Goal: Task Accomplishment & Management: Manage account settings

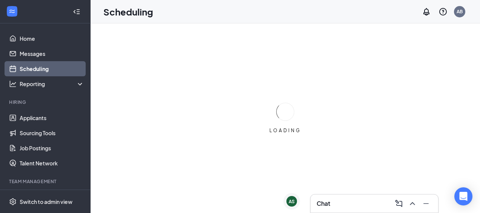
click at [44, 67] on link "Scheduling" at bounding box center [52, 68] width 64 height 15
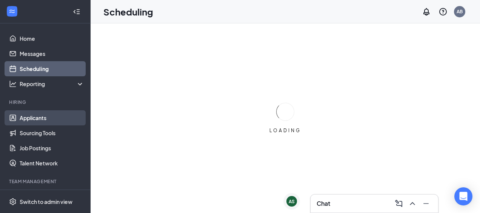
click at [34, 120] on link "Applicants" at bounding box center [52, 117] width 64 height 15
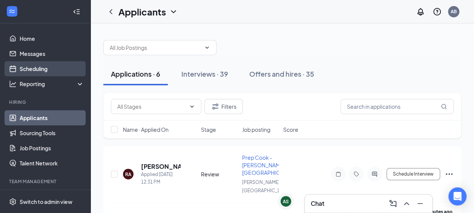
click at [35, 66] on link "Scheduling" at bounding box center [52, 68] width 64 height 15
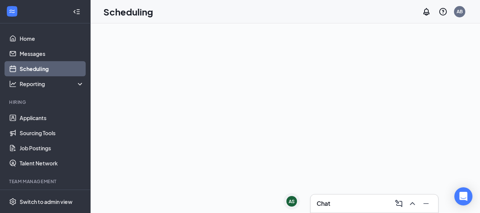
click at [42, 68] on link "Scheduling" at bounding box center [52, 68] width 64 height 15
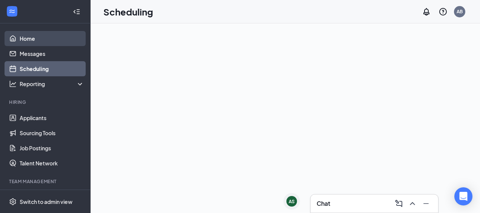
click at [29, 33] on link "Home" at bounding box center [52, 38] width 64 height 15
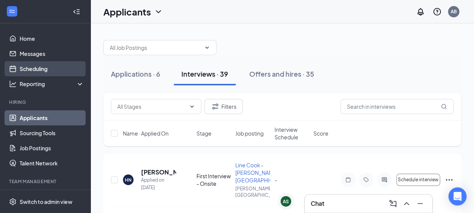
click at [40, 69] on link "Scheduling" at bounding box center [52, 68] width 64 height 15
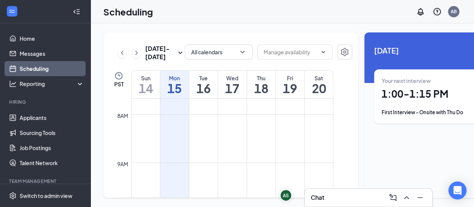
click at [203, 95] on h1 "16" at bounding box center [203, 88] width 29 height 13
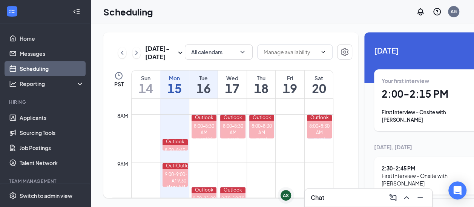
click at [181, 89] on h1 "15" at bounding box center [174, 88] width 29 height 13
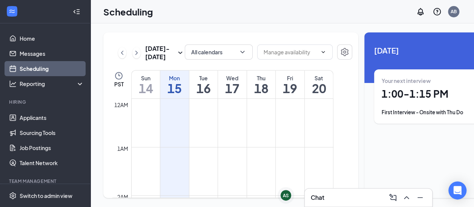
scroll to position [371, 0]
